Goal: Find specific page/section

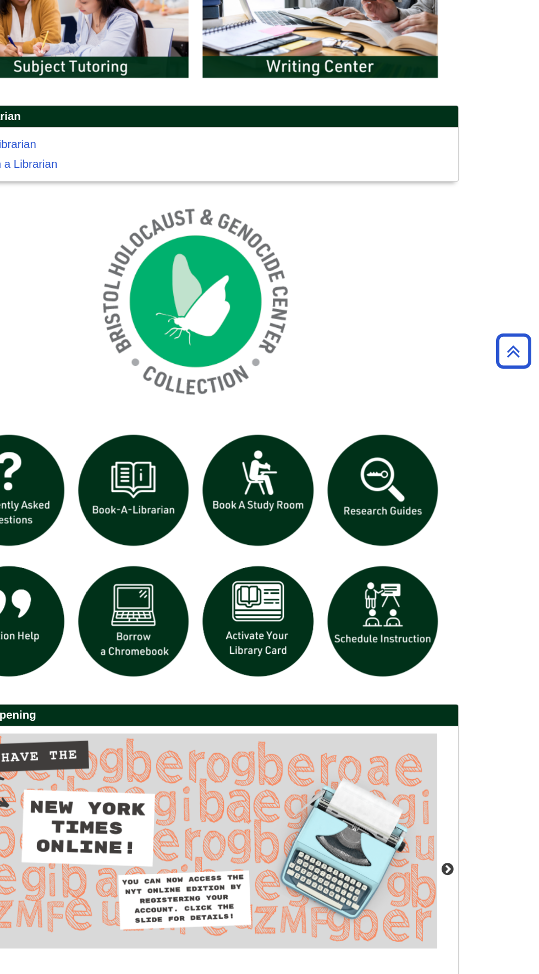
scroll to position [512, 0]
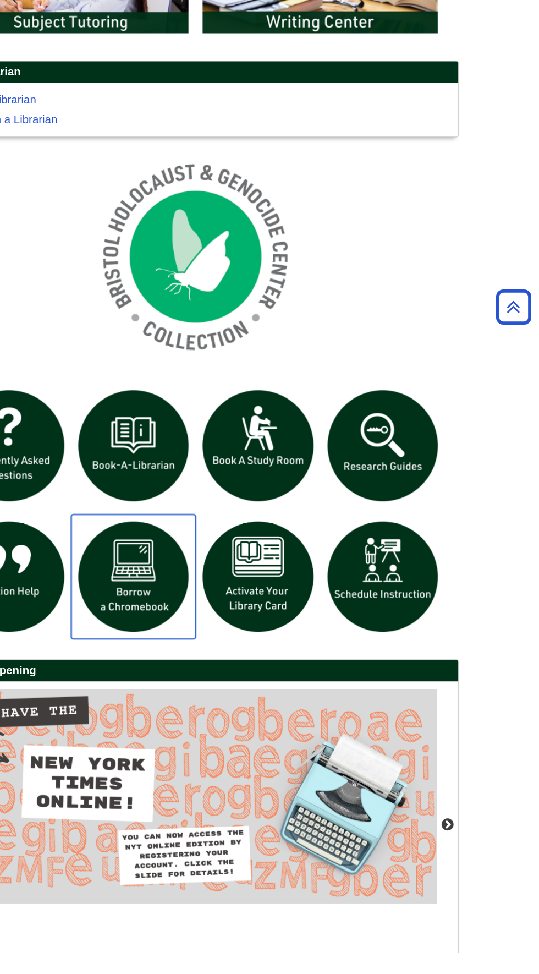
click at [204, 677] on img "slideshow" at bounding box center [221, 680] width 98 height 98
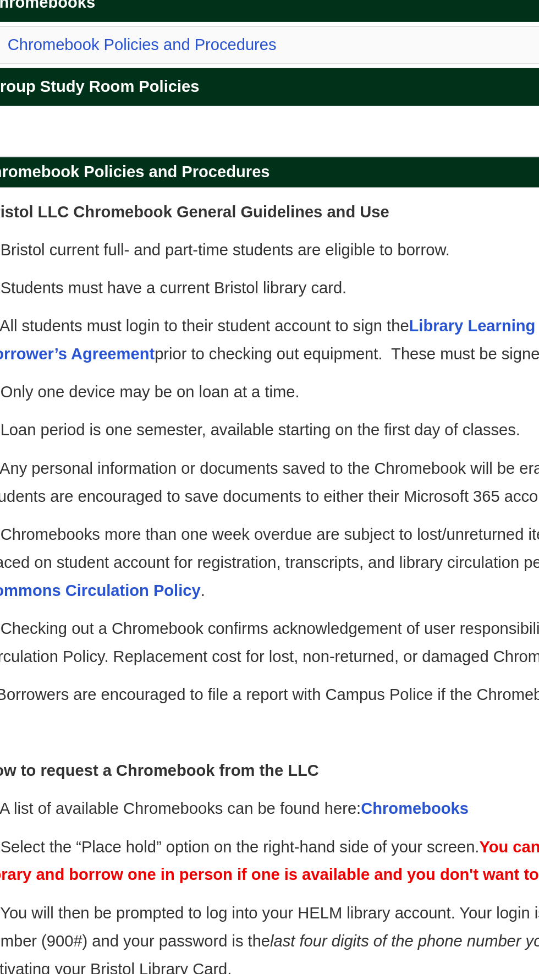
scroll to position [2, 0]
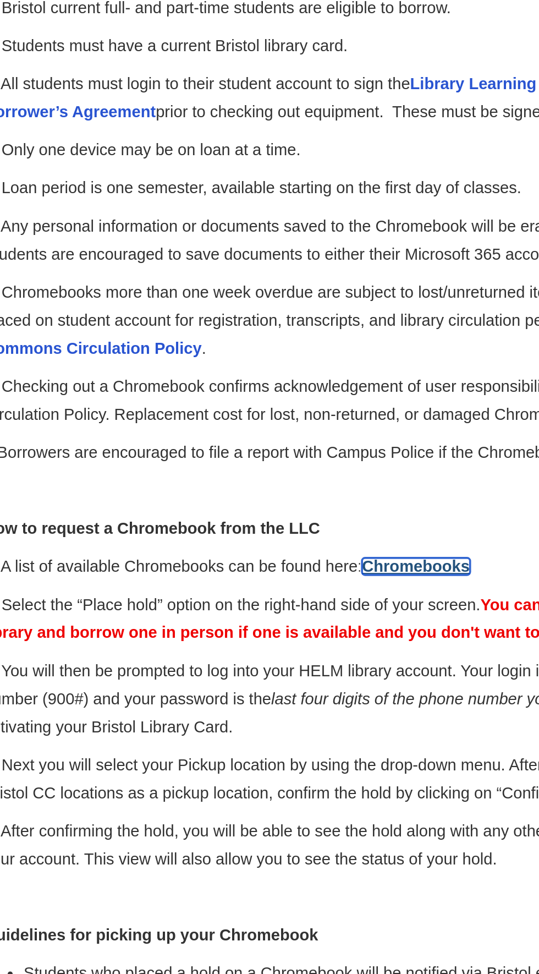
click at [310, 710] on link "Chromebooks" at bounding box center [306, 705] width 59 height 9
